Goal: Task Accomplishment & Management: Complete application form

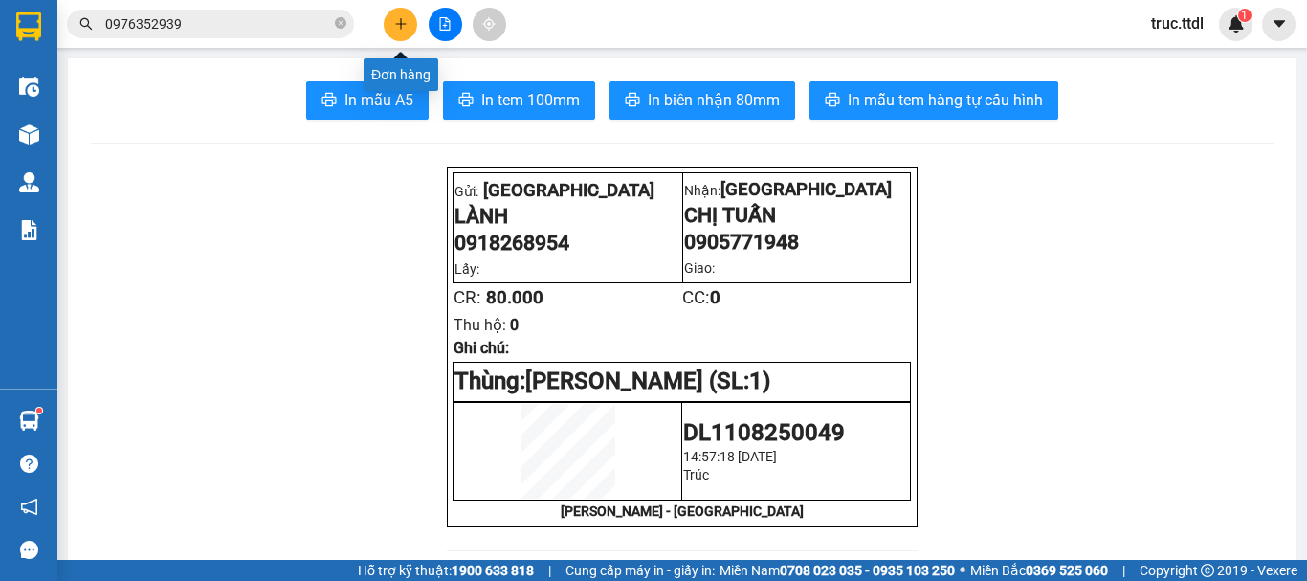
click at [409, 40] on div at bounding box center [445, 24] width 144 height 33
click at [397, 20] on icon "plus" at bounding box center [400, 23] width 13 height 13
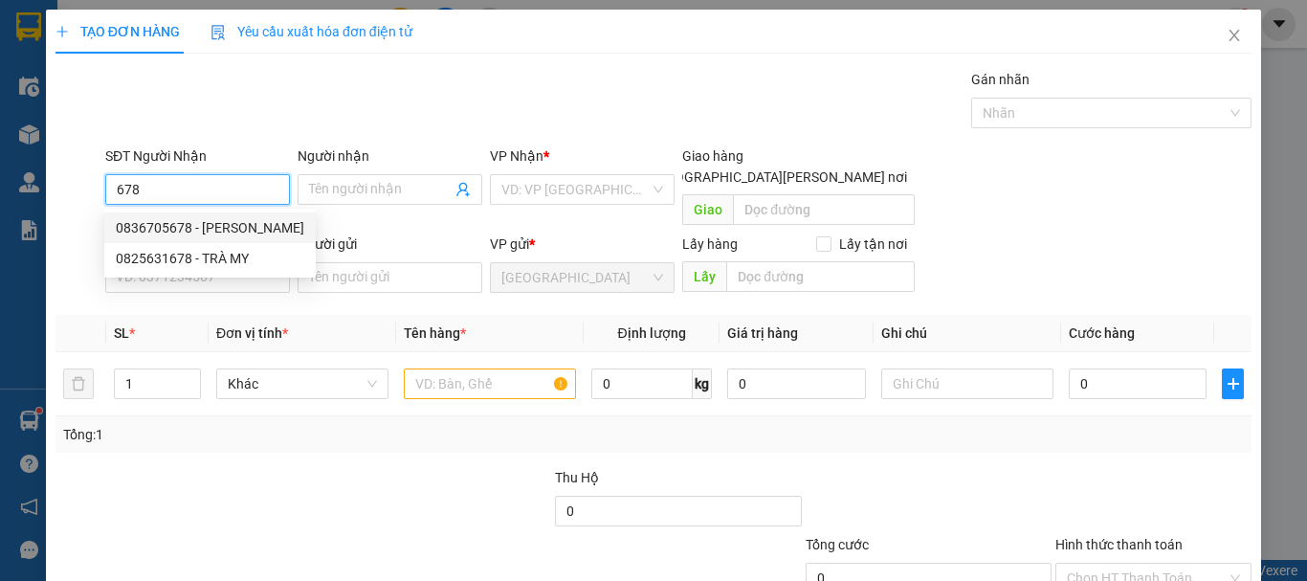
click at [205, 226] on div "0836705678 - [PERSON_NAME]" at bounding box center [210, 227] width 188 height 21
type input "0836705678"
type input "[PERSON_NAME]"
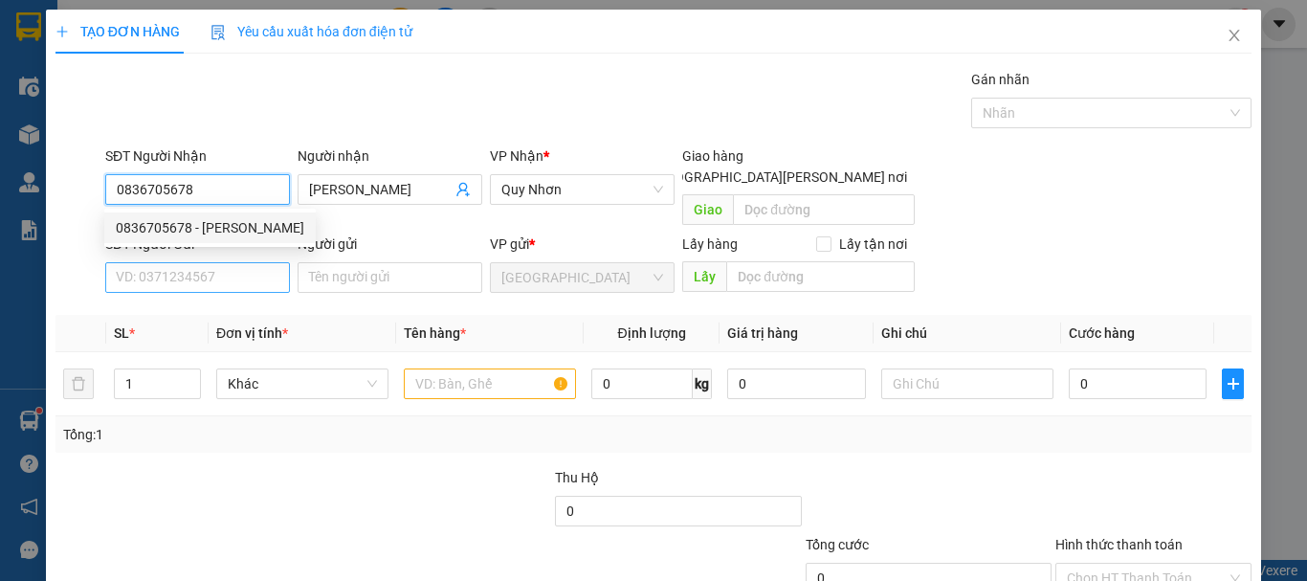
type input "0836705678"
click at [232, 268] on input "SĐT Người Gửi" at bounding box center [197, 277] width 185 height 31
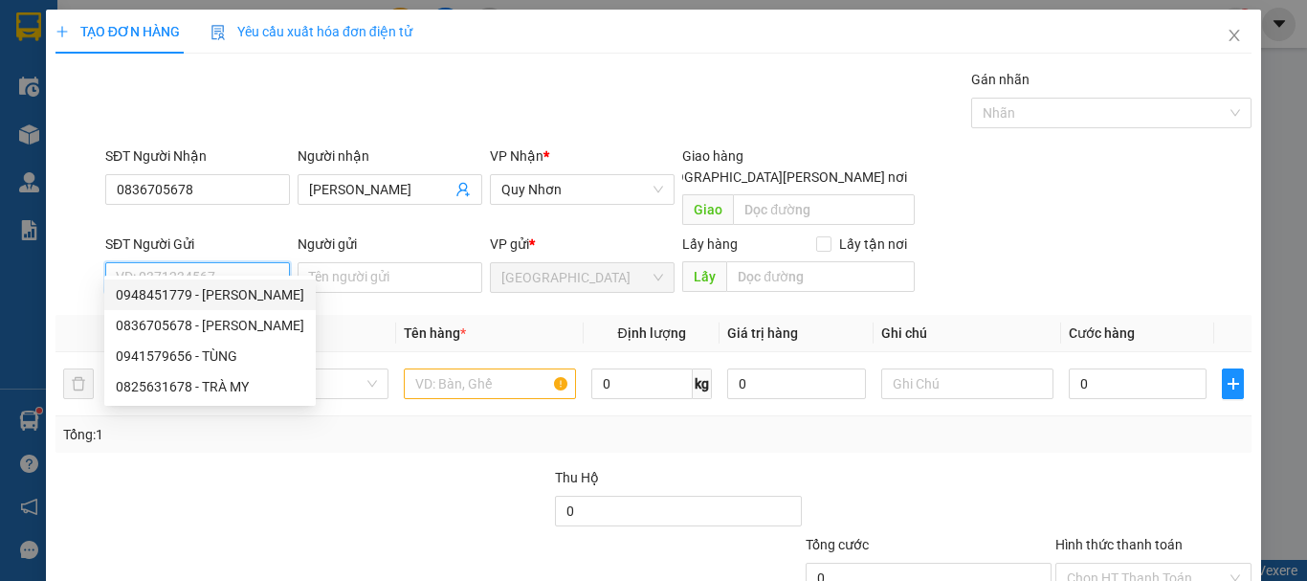
click at [235, 290] on div "0948451779 - [PERSON_NAME]" at bounding box center [210, 294] width 188 height 21
type input "0948451779"
type input "ÁNH"
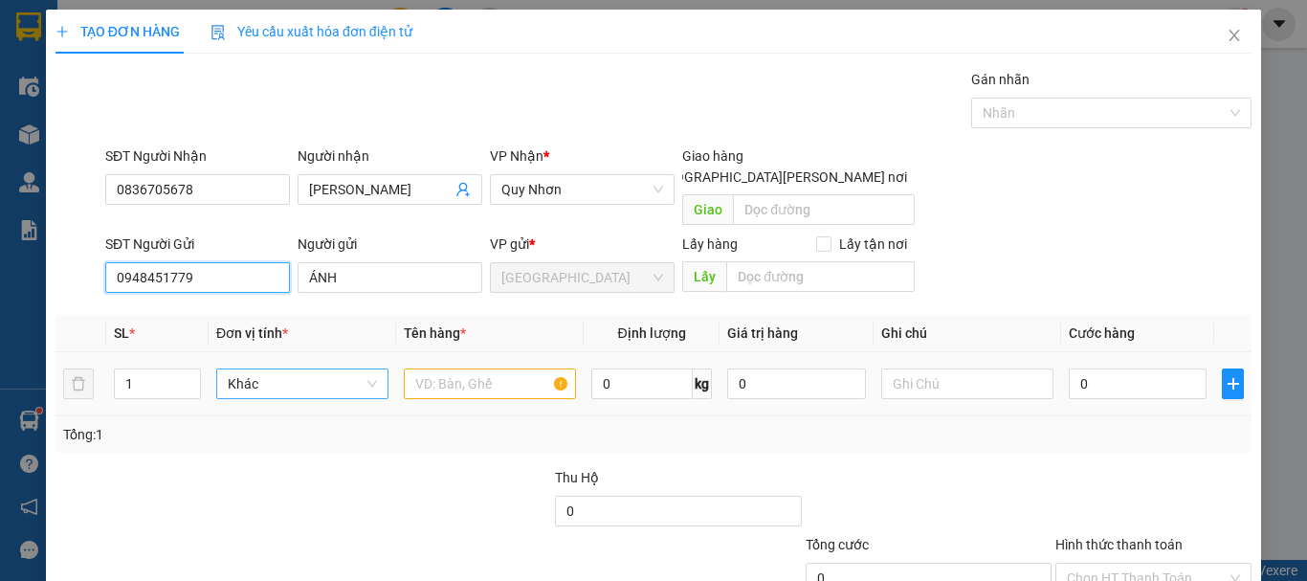
click at [255, 369] on span "Khác" at bounding box center [302, 383] width 149 height 29
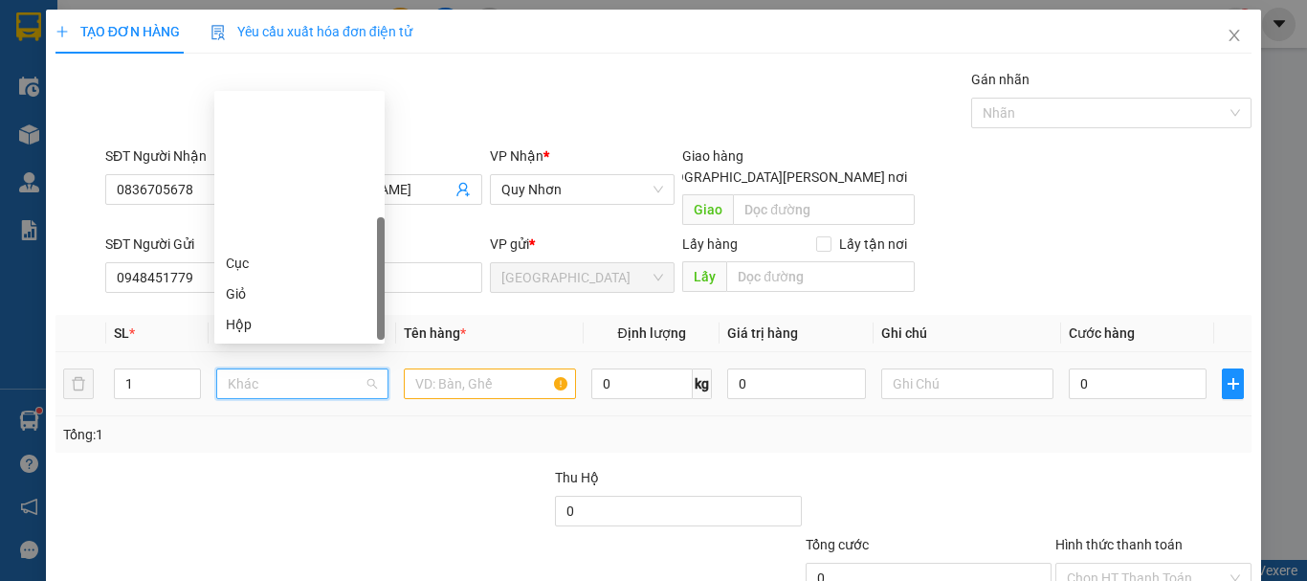
scroll to position [184, 0]
type input "X"
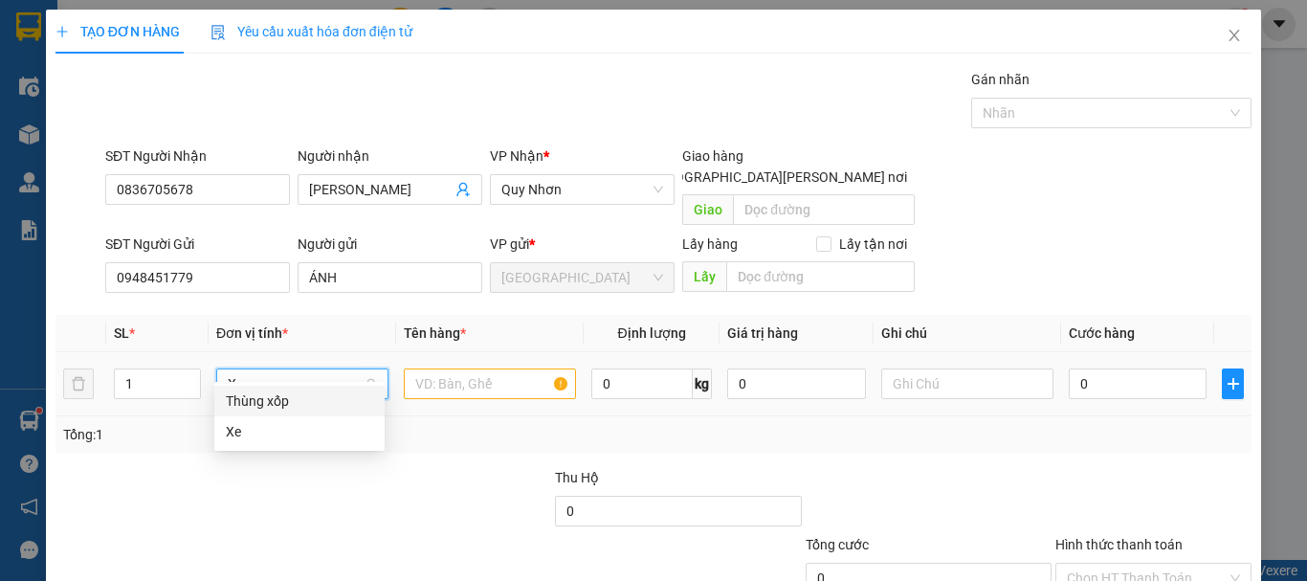
scroll to position [0, 0]
click at [284, 400] on div "Thùng xốp" at bounding box center [299, 400] width 147 height 21
click at [471, 368] on input "text" at bounding box center [490, 383] width 172 height 31
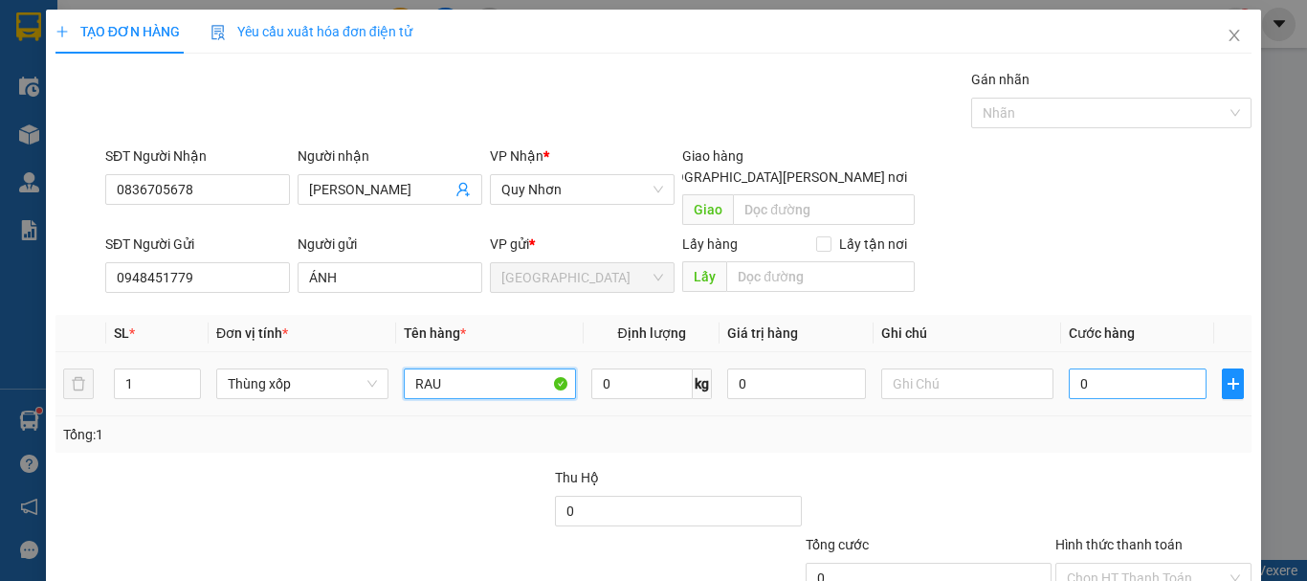
type input "RAU"
click at [1096, 374] on input "0" at bounding box center [1138, 383] width 138 height 31
type input "8"
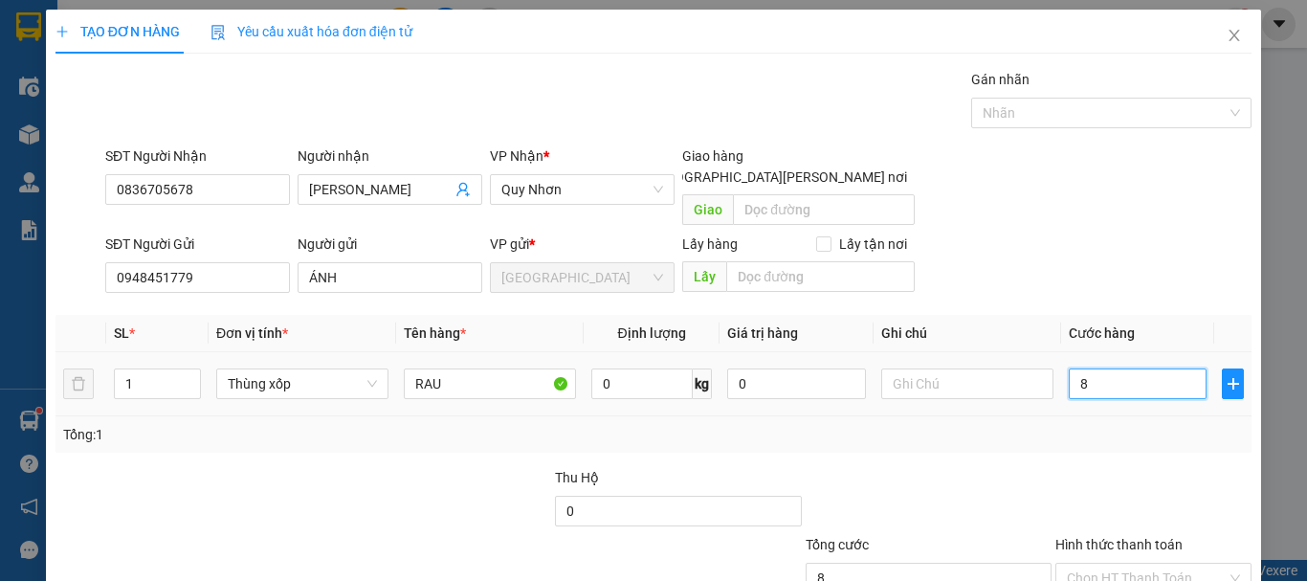
type input "80"
type input "80.000"
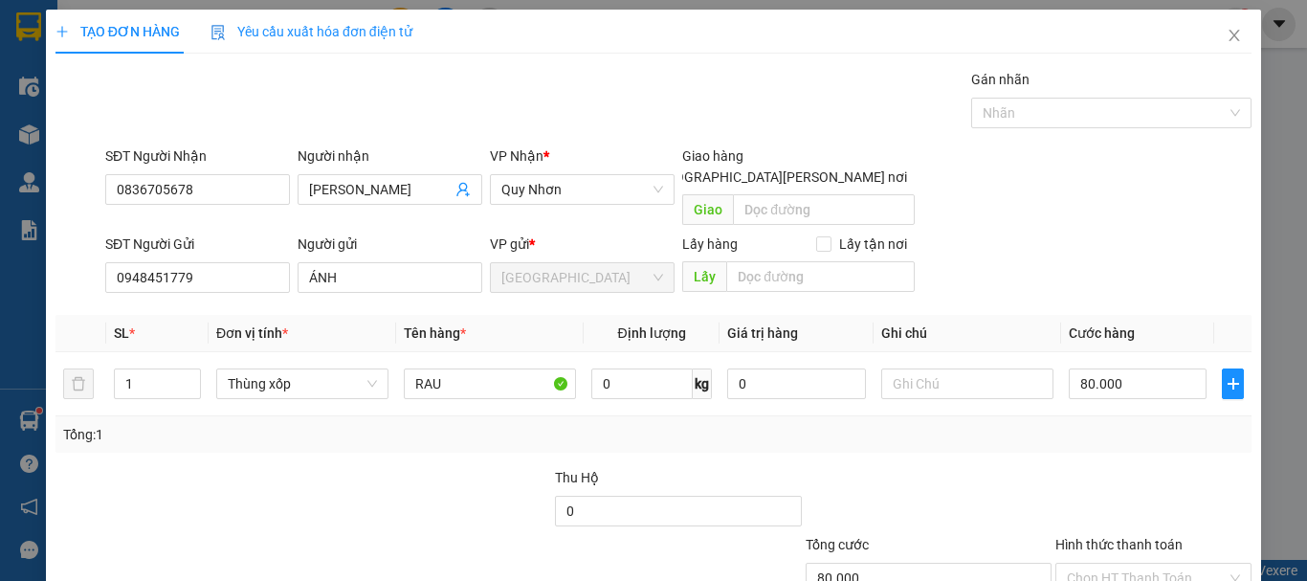
click at [1100, 441] on div "Transit Pickup Surcharge Ids Transit Deliver Surcharge Ids Transit Deliver Surc…" at bounding box center [653, 376] width 1196 height 615
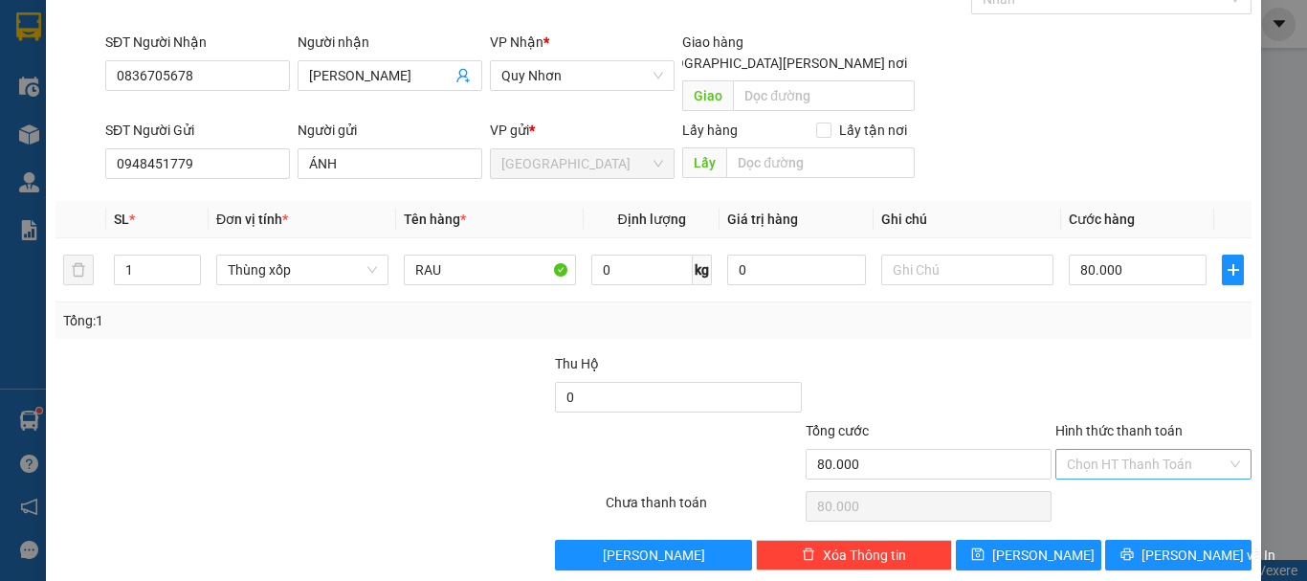
scroll to position [120, 0]
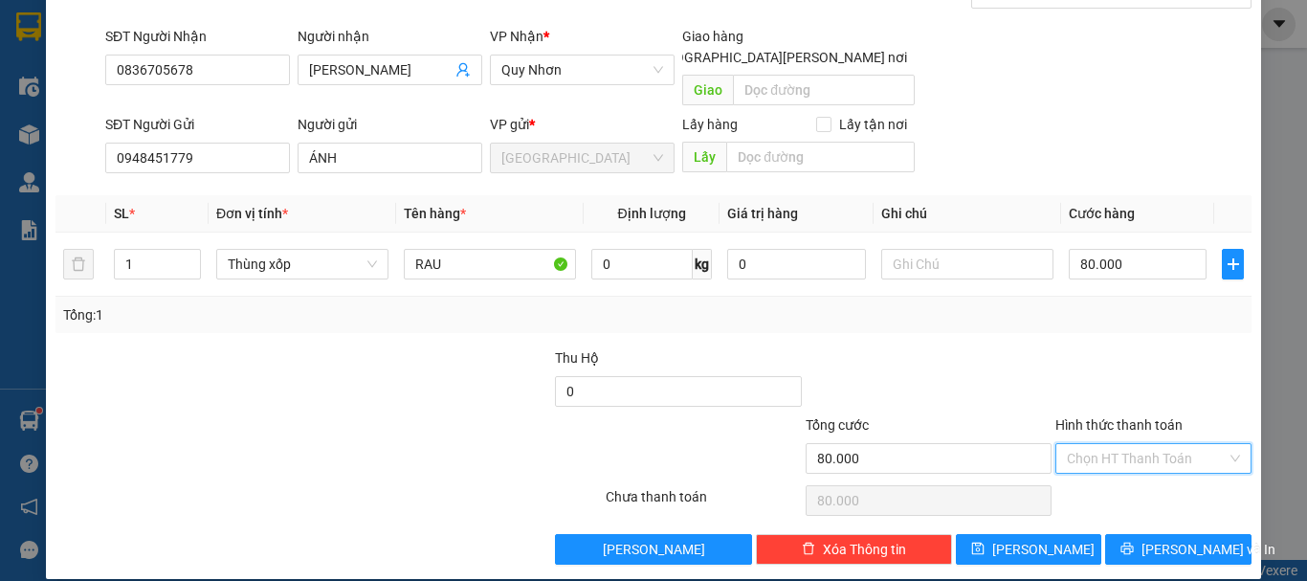
click at [1116, 444] on input "Hình thức thanh toán" at bounding box center [1147, 458] width 160 height 29
drag, startPoint x: 1123, startPoint y: 468, endPoint x: 1126, endPoint y: 477, distance: 10.0
click at [1123, 470] on div "Tại văn phòng" at bounding box center [1141, 475] width 171 height 21
type input "0"
click at [1144, 541] on button "[PERSON_NAME] và In" at bounding box center [1178, 549] width 146 height 31
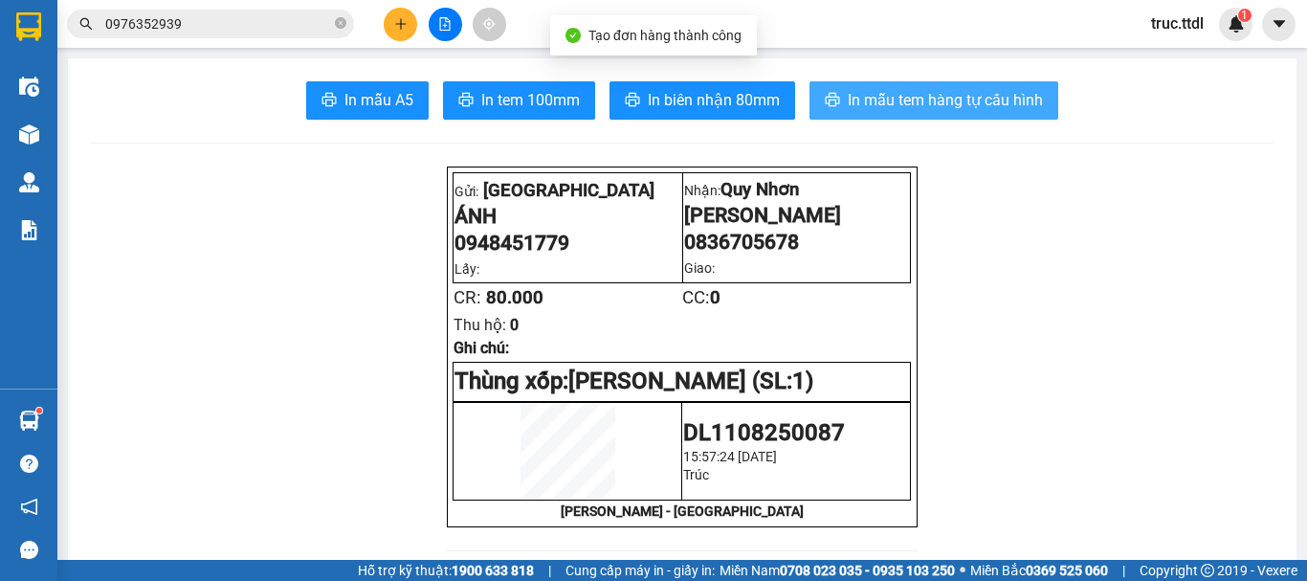
click at [982, 105] on span "In mẫu tem hàng tự cấu hình" at bounding box center [945, 100] width 195 height 24
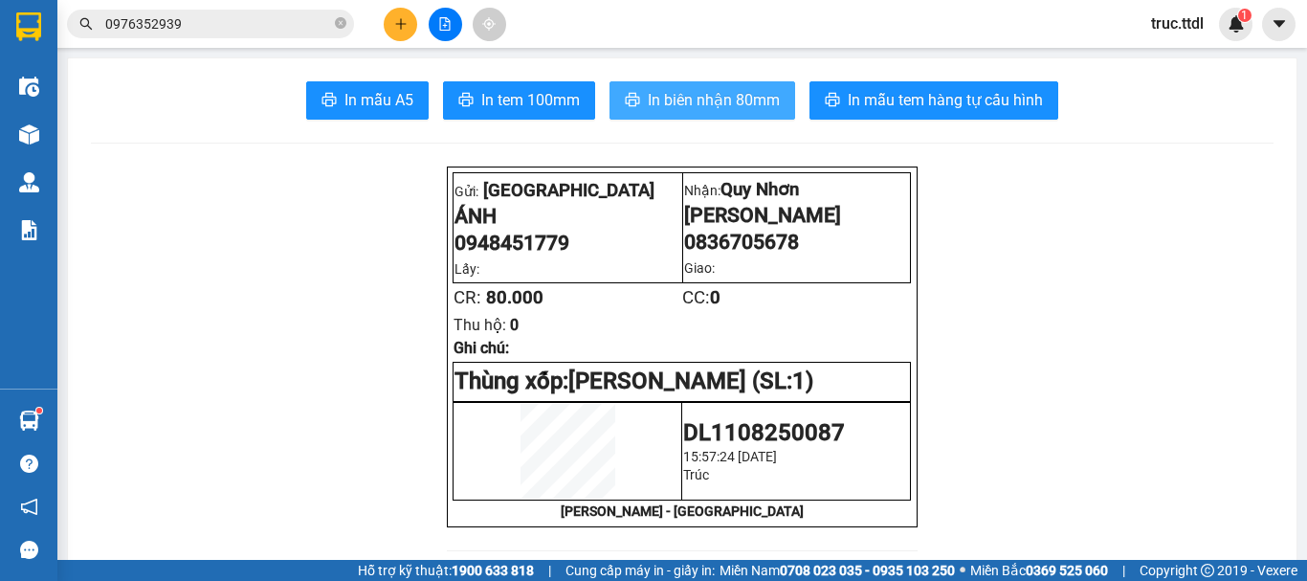
click at [759, 98] on span "In biên nhận 80mm" at bounding box center [714, 100] width 132 height 24
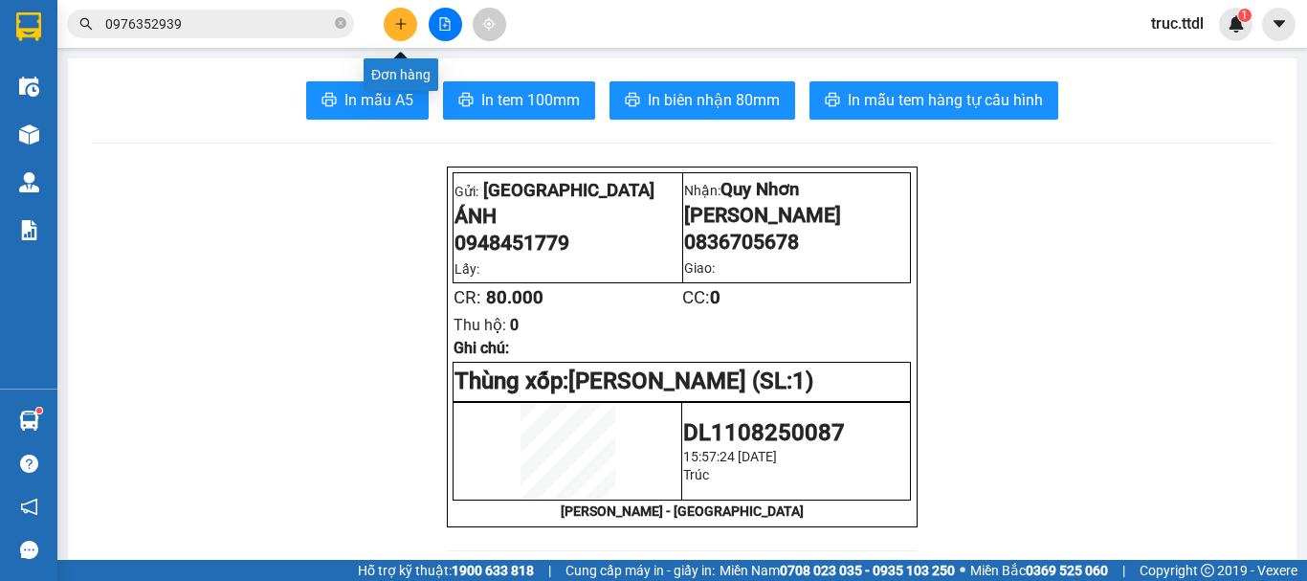
click at [394, 17] on icon "plus" at bounding box center [400, 23] width 13 height 13
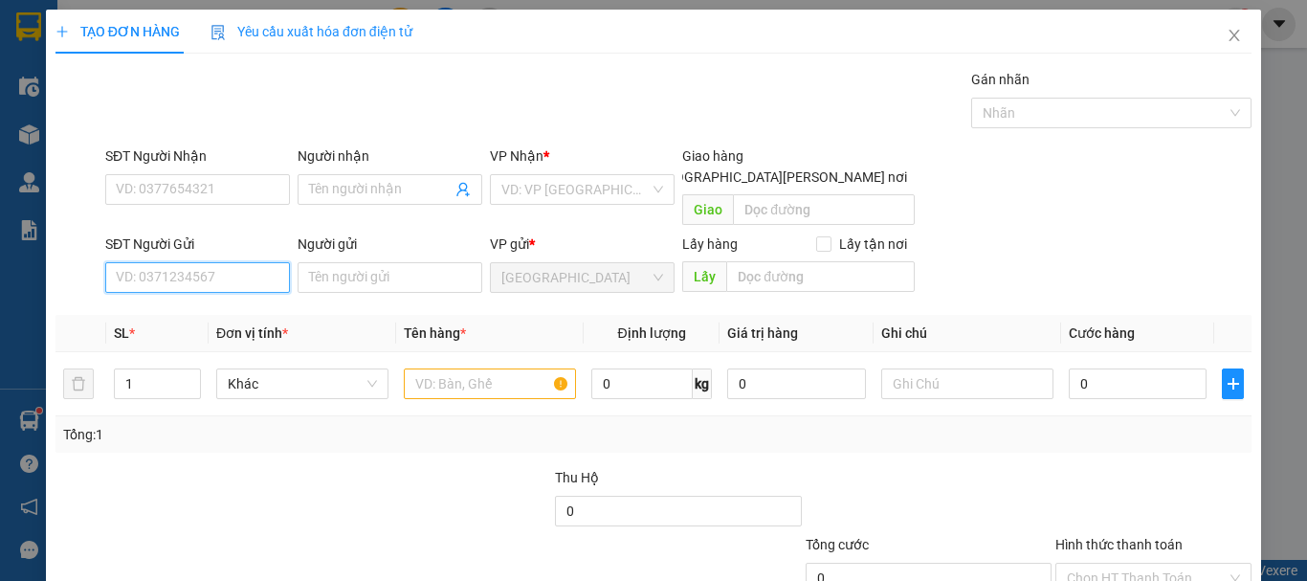
click at [190, 262] on input "SĐT Người Gửi" at bounding box center [197, 277] width 185 height 31
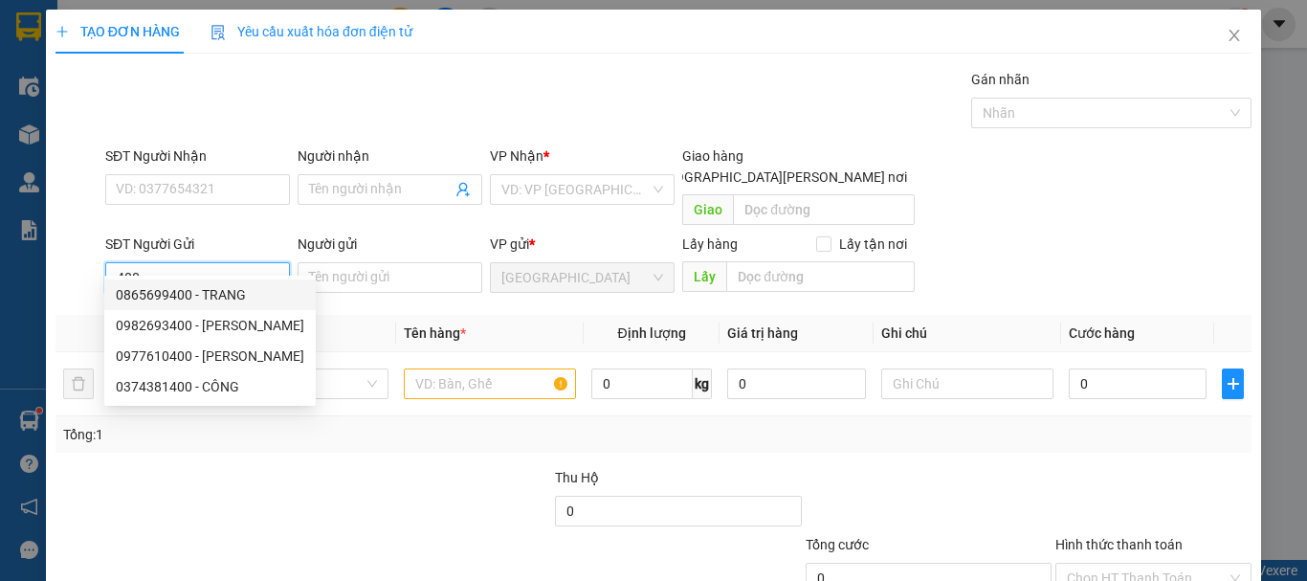
click at [197, 295] on div "0865699400 - TRANG" at bounding box center [210, 294] width 188 height 21
type input "0865699400"
type input "TRANG"
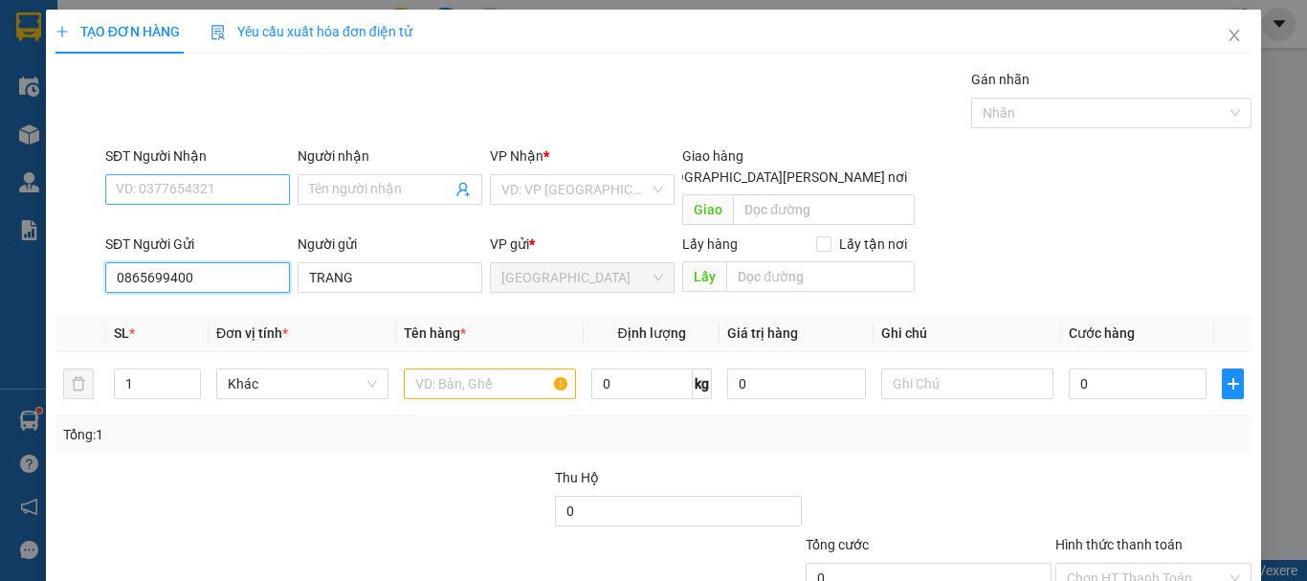
type input "0865699400"
click at [228, 184] on input "SĐT Người Nhận" at bounding box center [197, 189] width 185 height 31
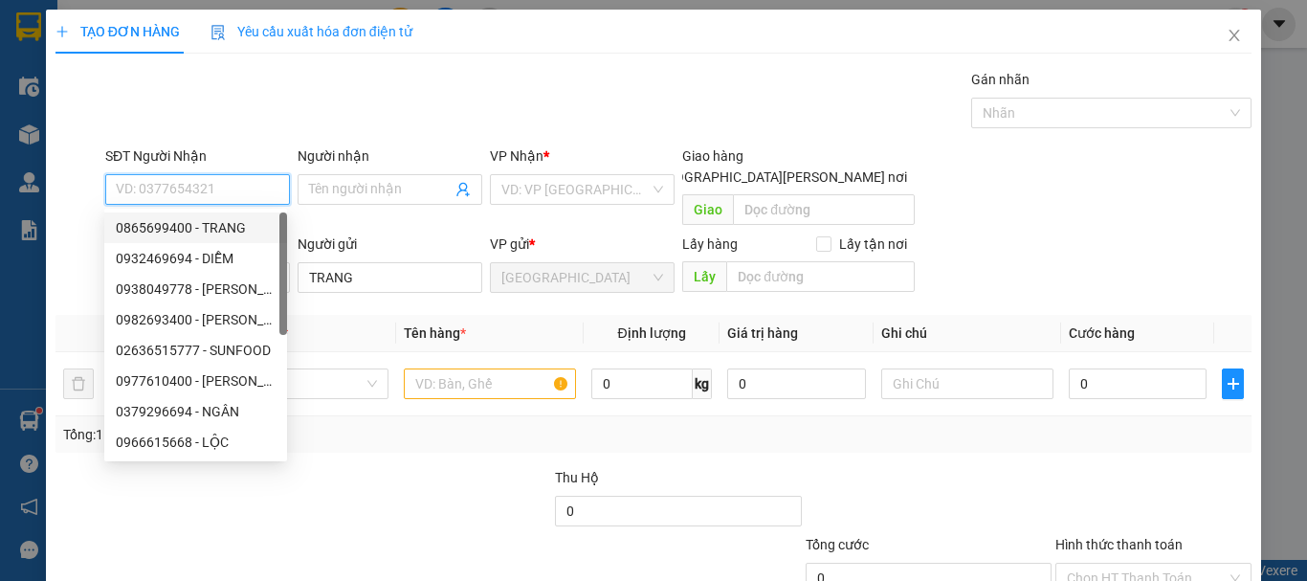
click at [230, 189] on input "SĐT Người Nhận" at bounding box center [197, 189] width 185 height 31
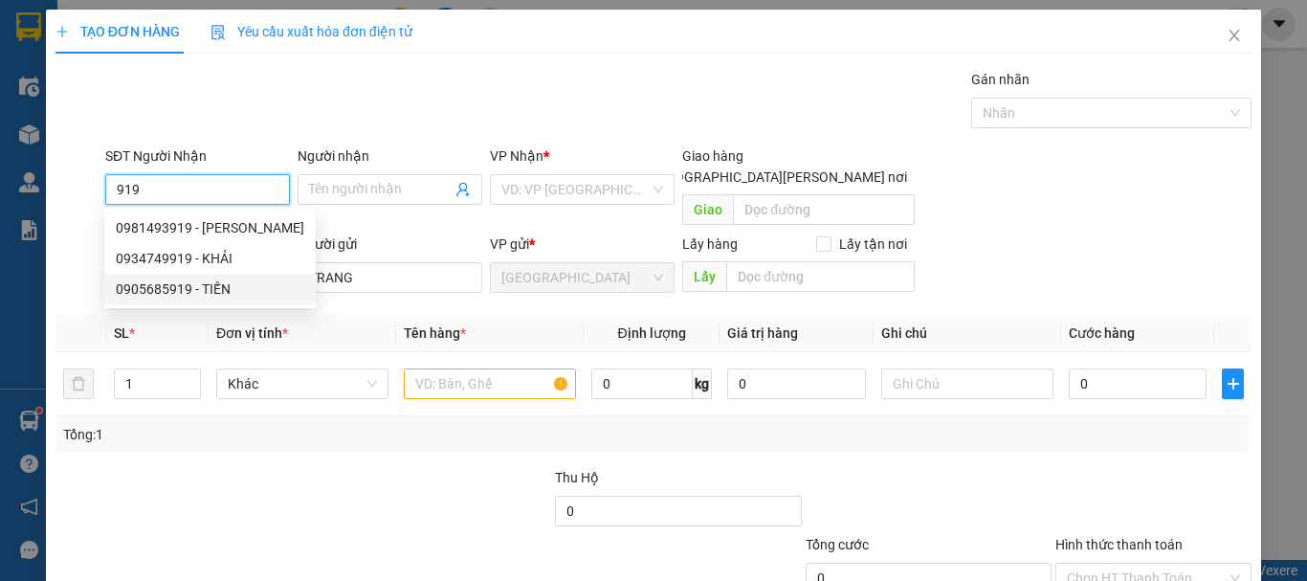
click at [253, 286] on div "0905685919 - TIẾN" at bounding box center [210, 288] width 188 height 21
type input "0905685919"
type input "TIẾN"
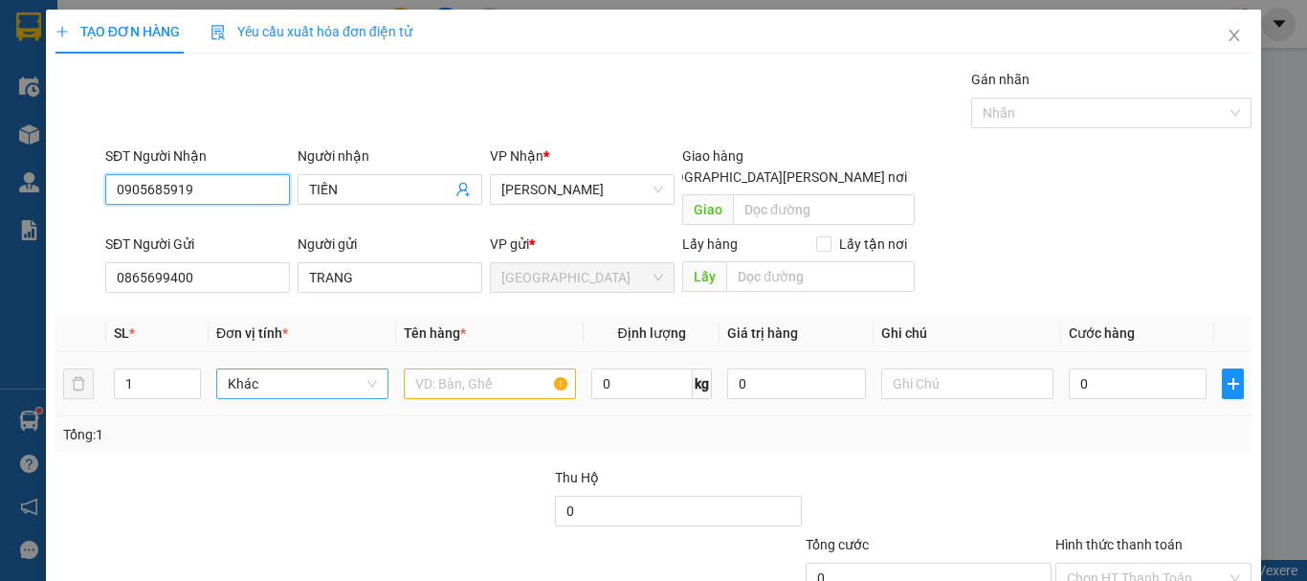
click at [298, 371] on span "Khác" at bounding box center [302, 383] width 149 height 29
type input "0905685919"
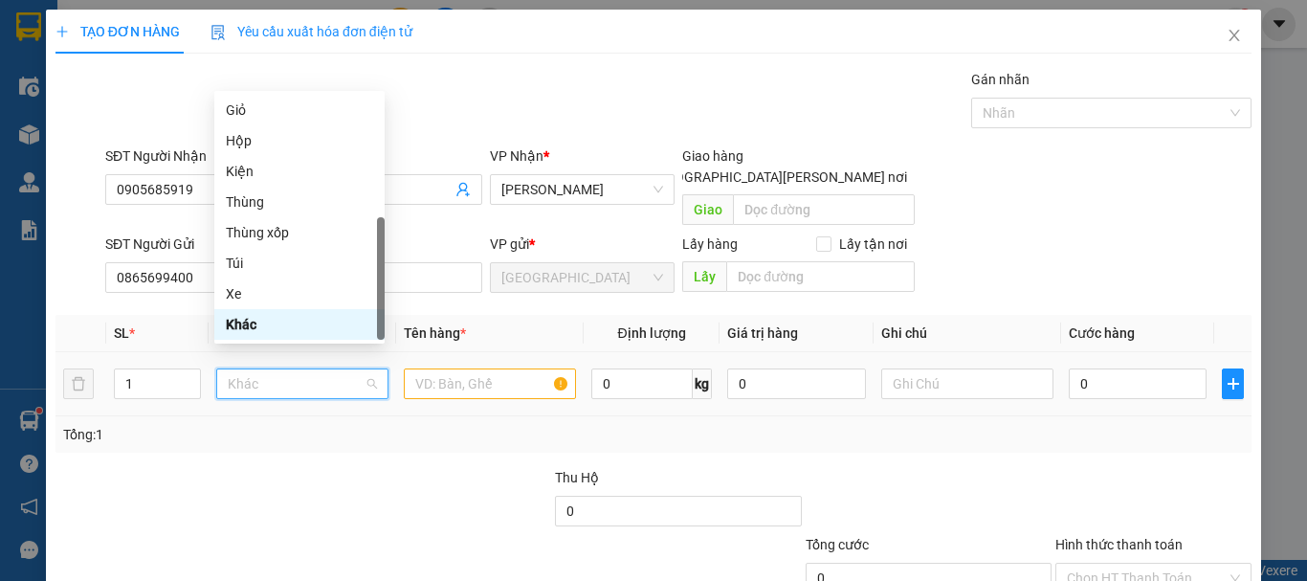
type input "K"
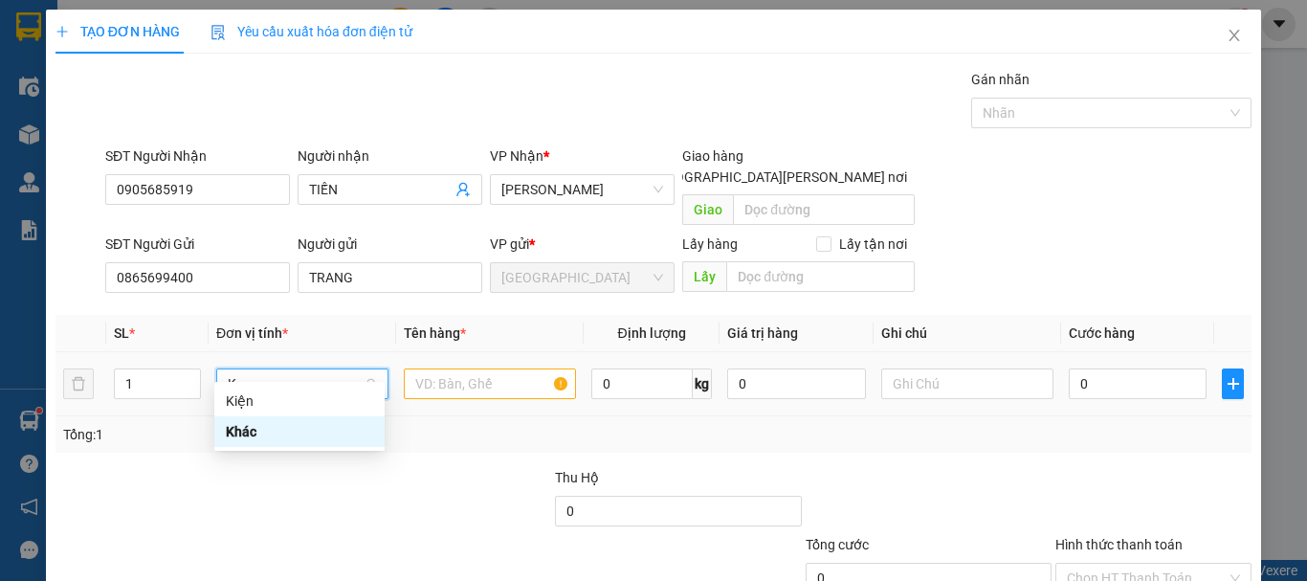
scroll to position [0, 0]
click at [320, 401] on div "Kiện" at bounding box center [299, 400] width 147 height 21
click at [427, 368] on input "text" at bounding box center [490, 383] width 172 height 31
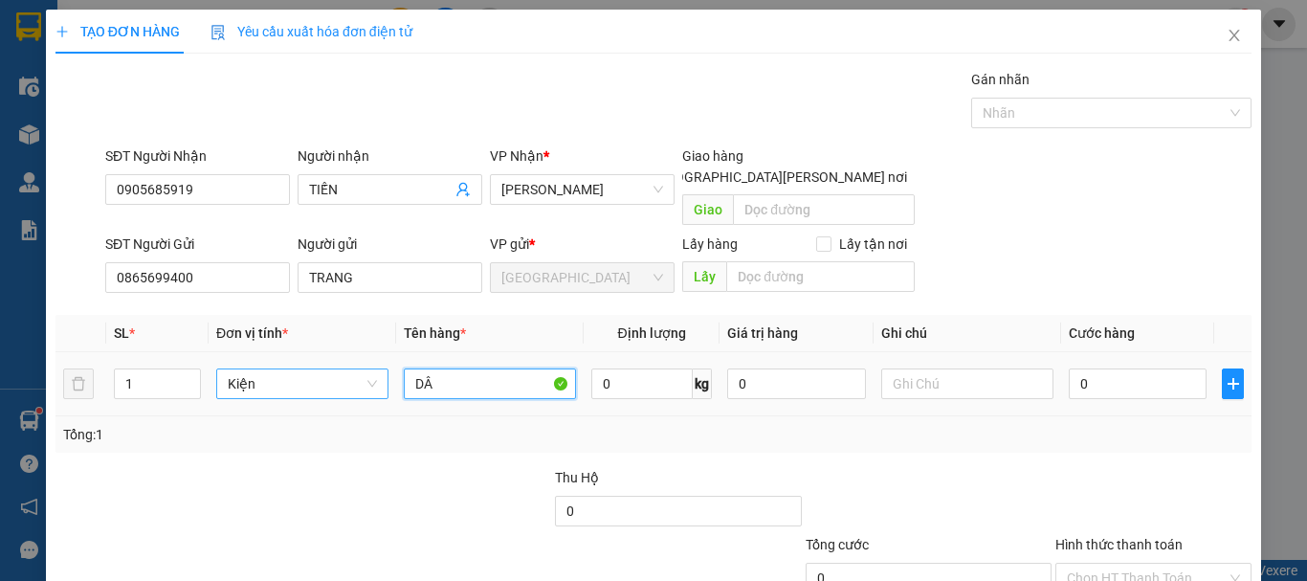
type input "D"
type input "3H DÂU"
type input "4"
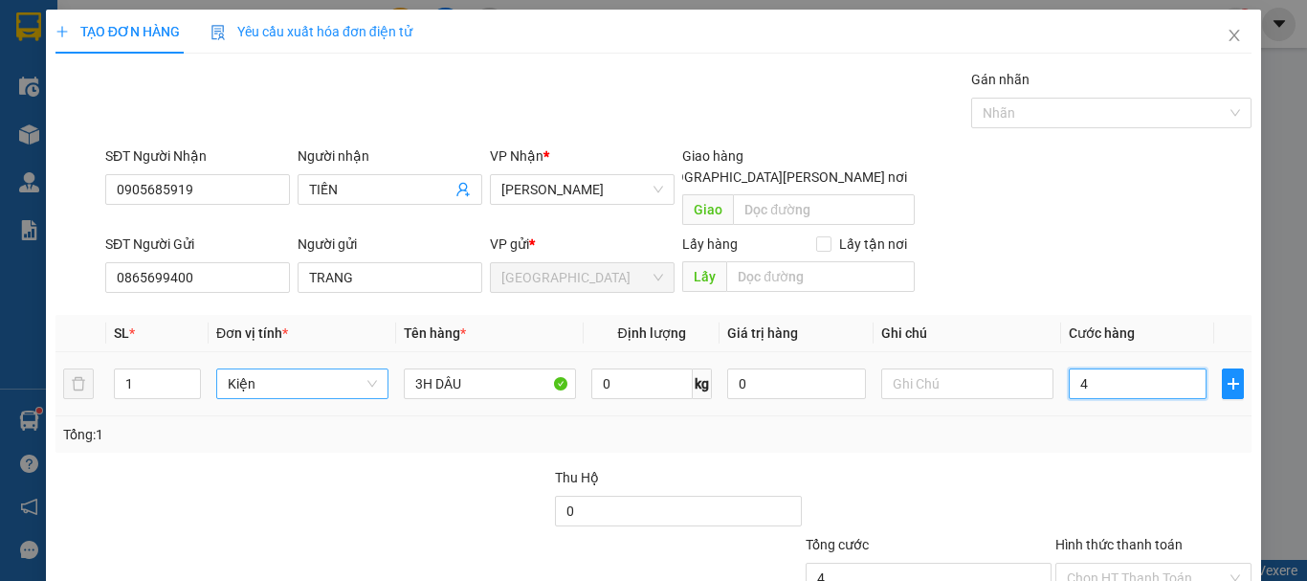
type input "45"
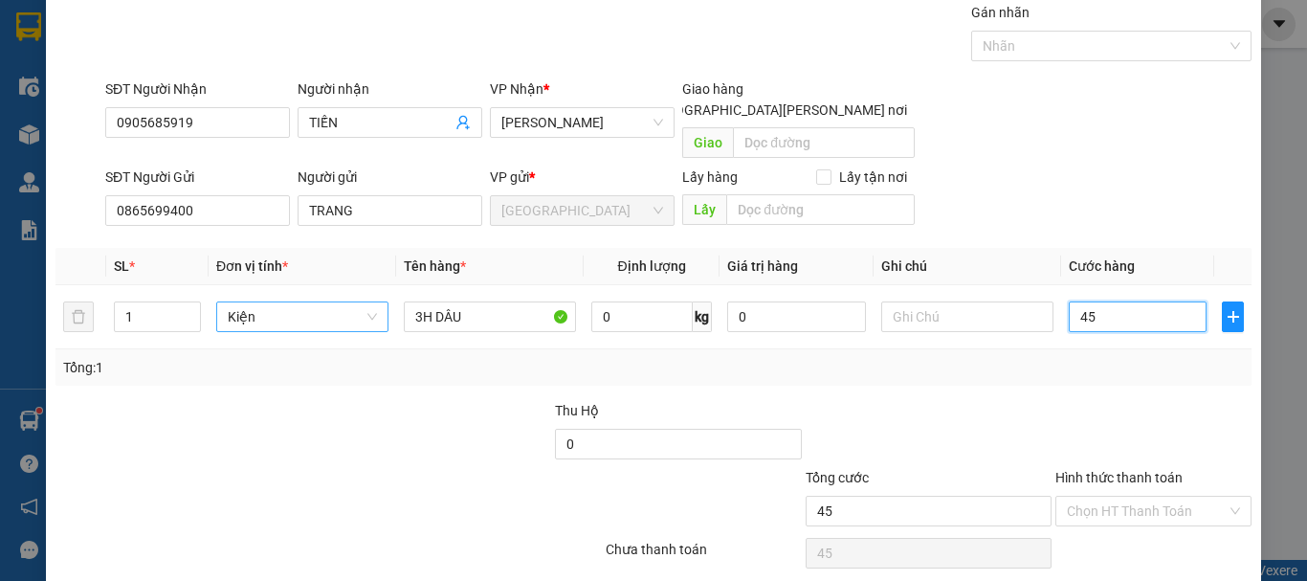
scroll to position [120, 0]
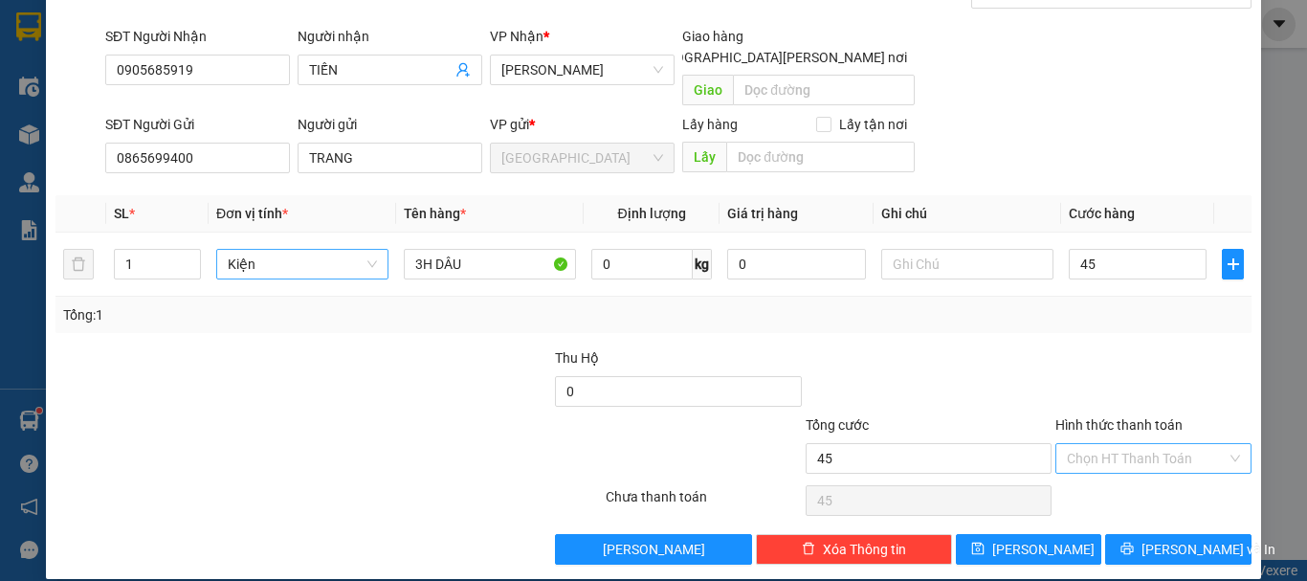
click at [1102, 445] on input "Hình thức thanh toán" at bounding box center [1147, 458] width 160 height 29
type input "45.000"
click at [1105, 475] on div "Tại văn phòng" at bounding box center [1141, 475] width 171 height 21
type input "0"
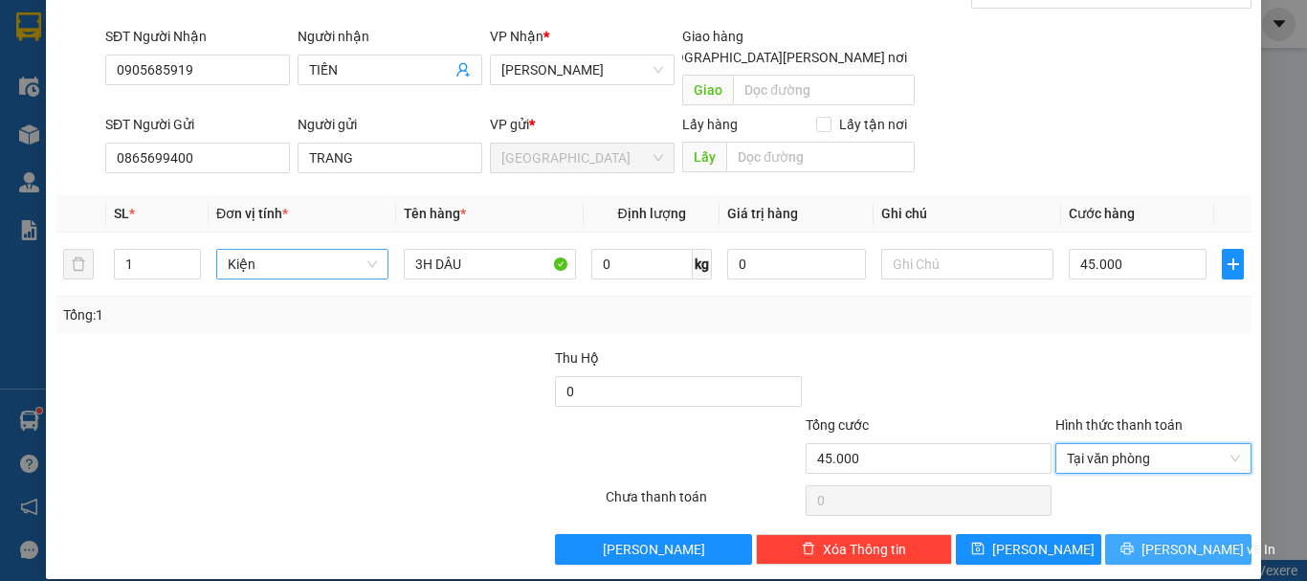
click at [1129, 541] on icon "printer" at bounding box center [1126, 547] width 13 height 13
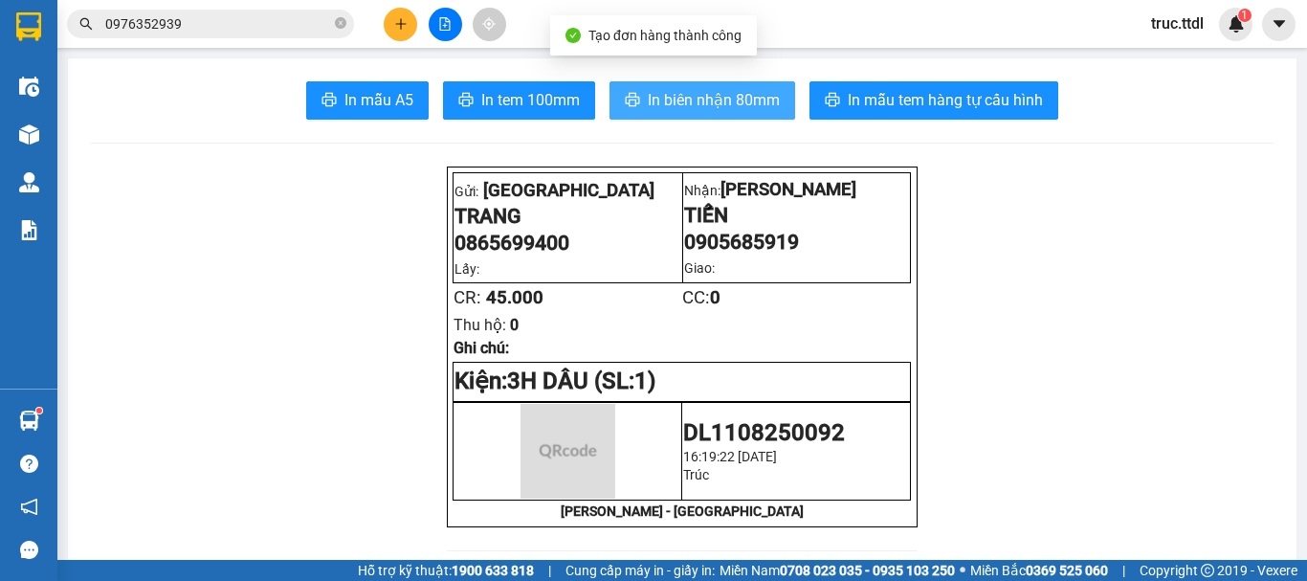
click at [702, 103] on span "In biên nhận 80mm" at bounding box center [714, 100] width 132 height 24
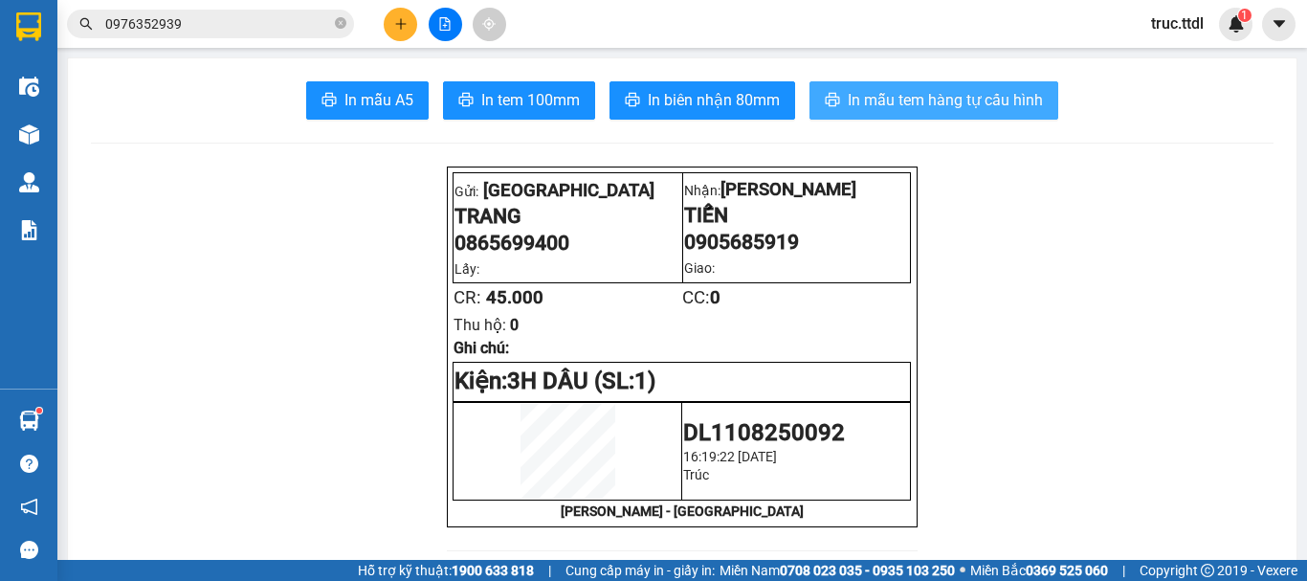
click at [988, 113] on button "In mẫu tem hàng tự cấu hình" at bounding box center [933, 100] width 249 height 38
